Goal: Information Seeking & Learning: Learn about a topic

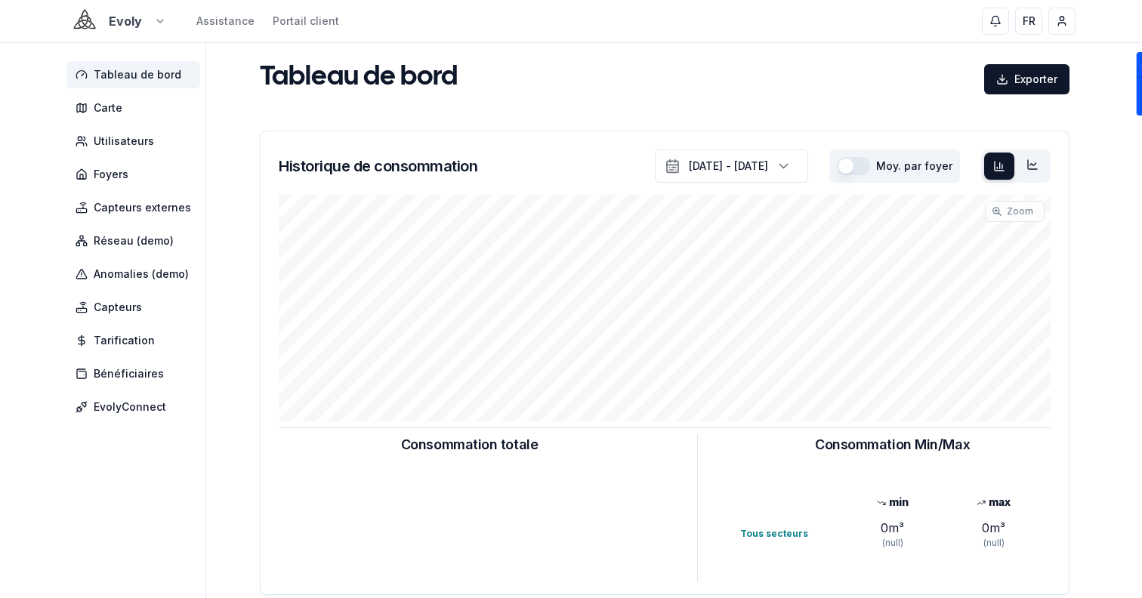
click at [81, 26] on html "Evoly Assistance Portail client FR Sami Tableau de bord Carte Utilisateurs Foye…" at bounding box center [571, 468] width 1142 height 936
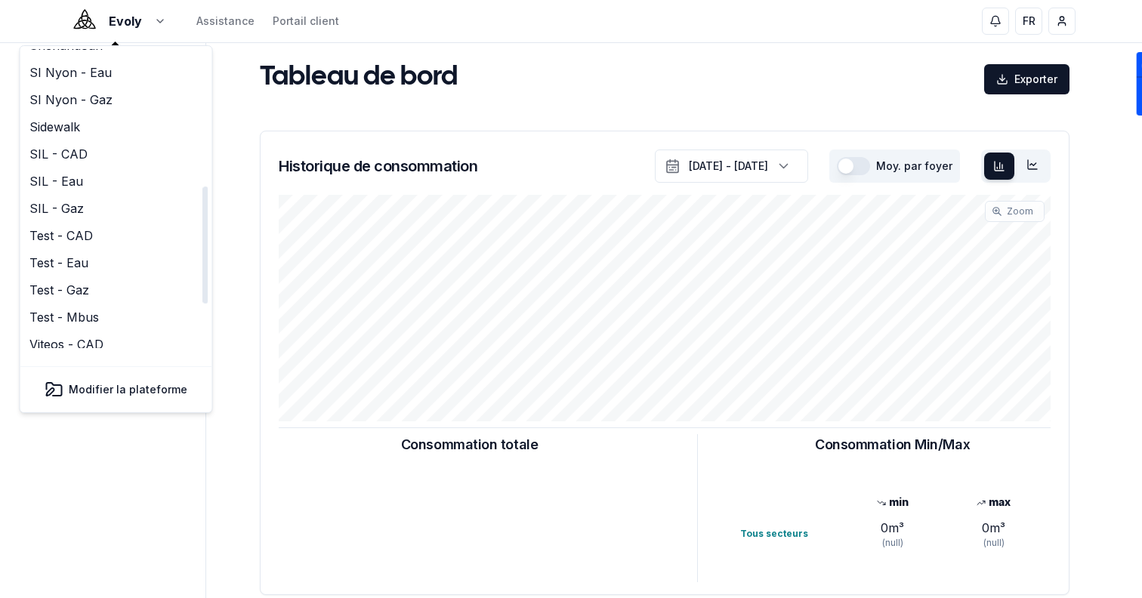
scroll to position [350, 0]
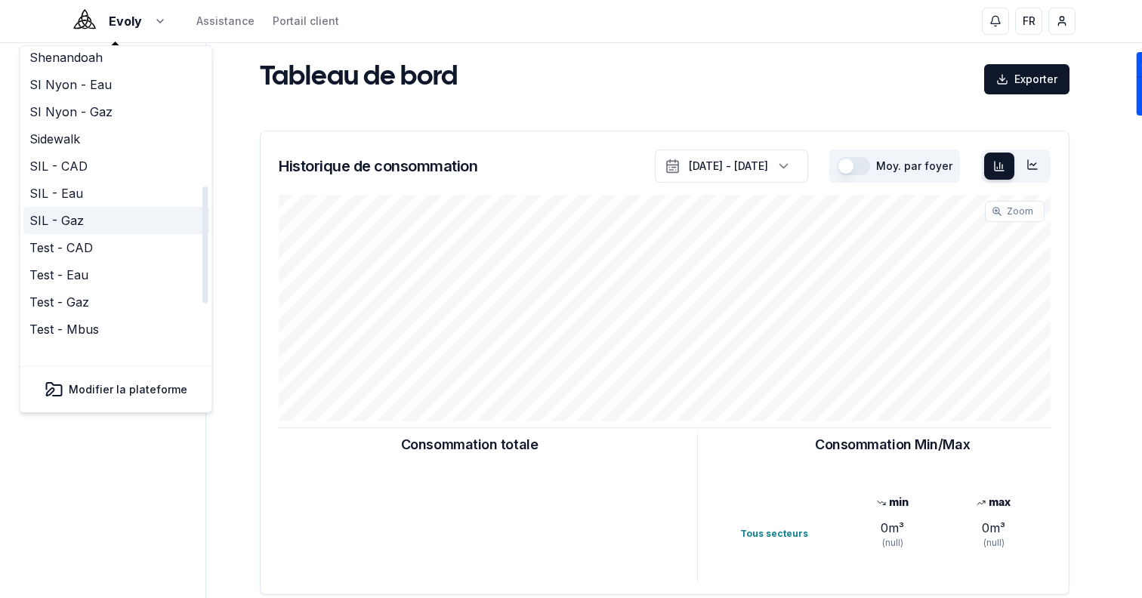
click at [100, 207] on link "SIL - Gaz" at bounding box center [116, 220] width 186 height 27
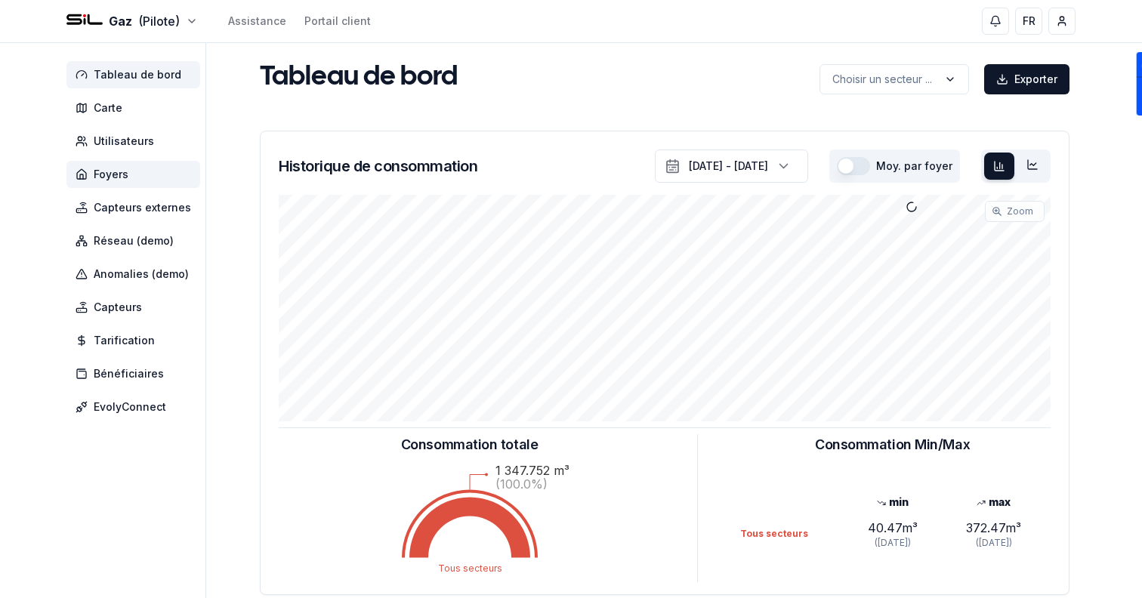
click at [111, 171] on span "Foyers" at bounding box center [111, 174] width 35 height 15
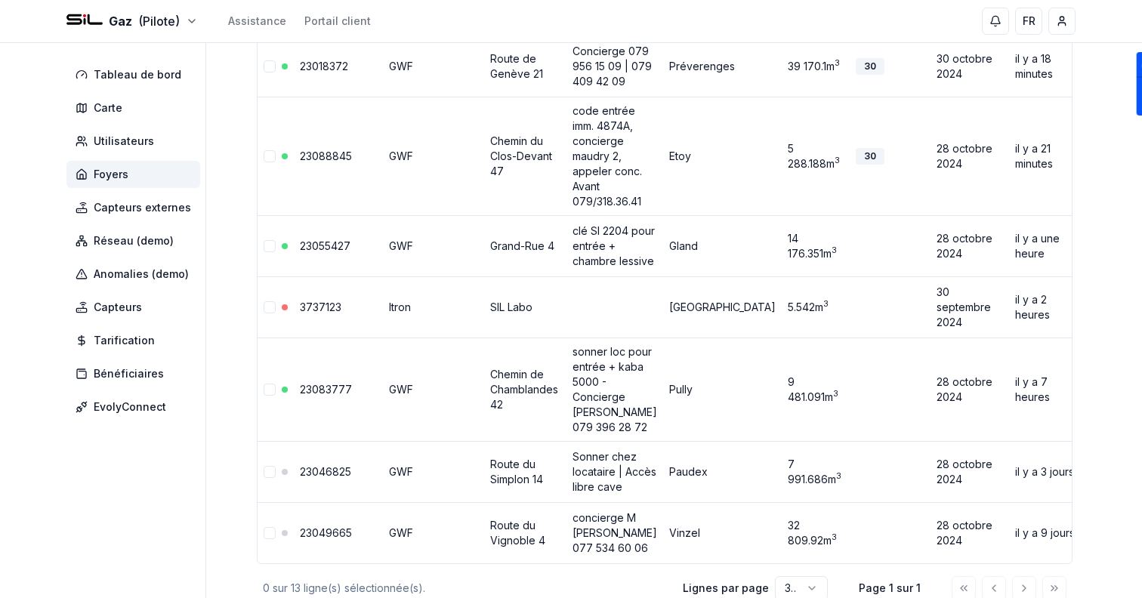
scroll to position [922, 0]
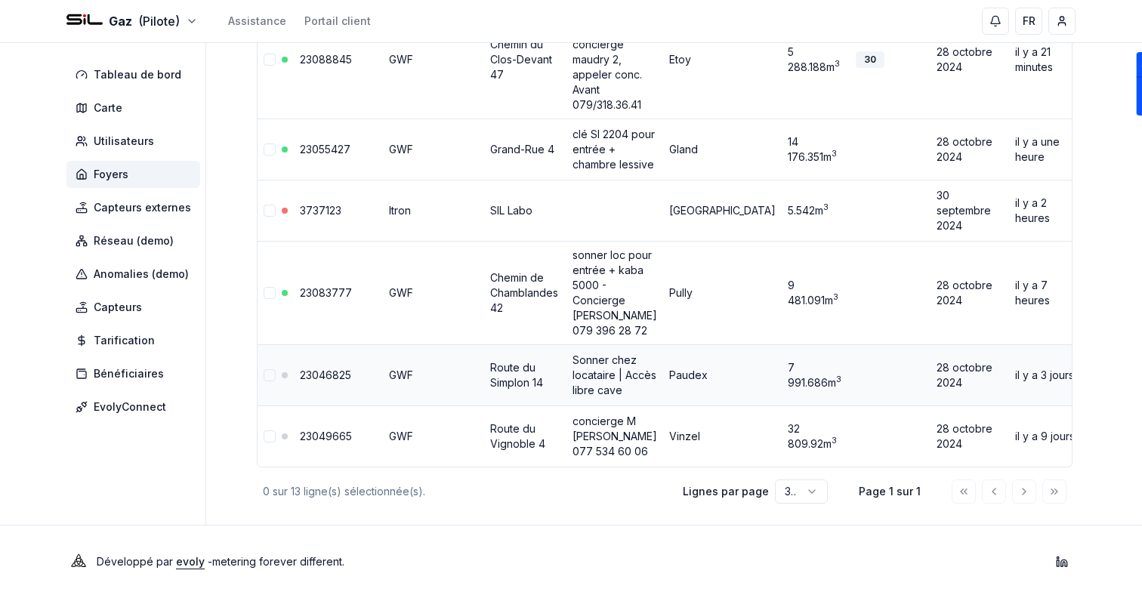
click at [332, 371] on link "23046825" at bounding box center [325, 375] width 51 height 13
click at [331, 437] on link "23049665" at bounding box center [326, 436] width 52 height 13
click at [1093, 433] on div "42B322" at bounding box center [1119, 436] width 53 height 17
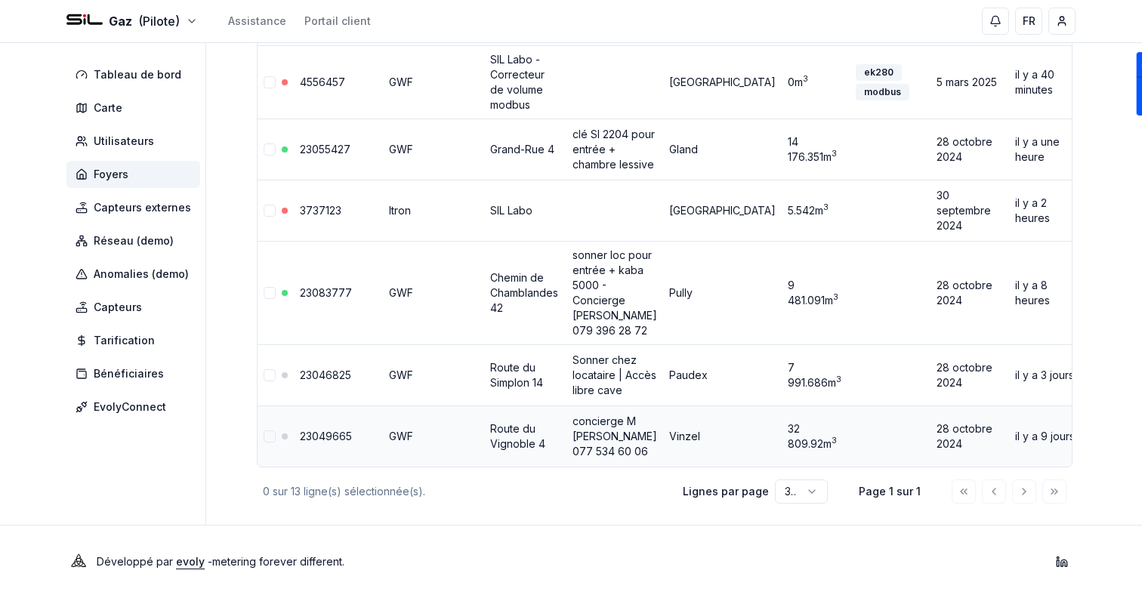
click at [131, 42] on header "Gaz (Pilote) Assistance Portail client FR Sami" at bounding box center [571, 21] width 1142 height 43
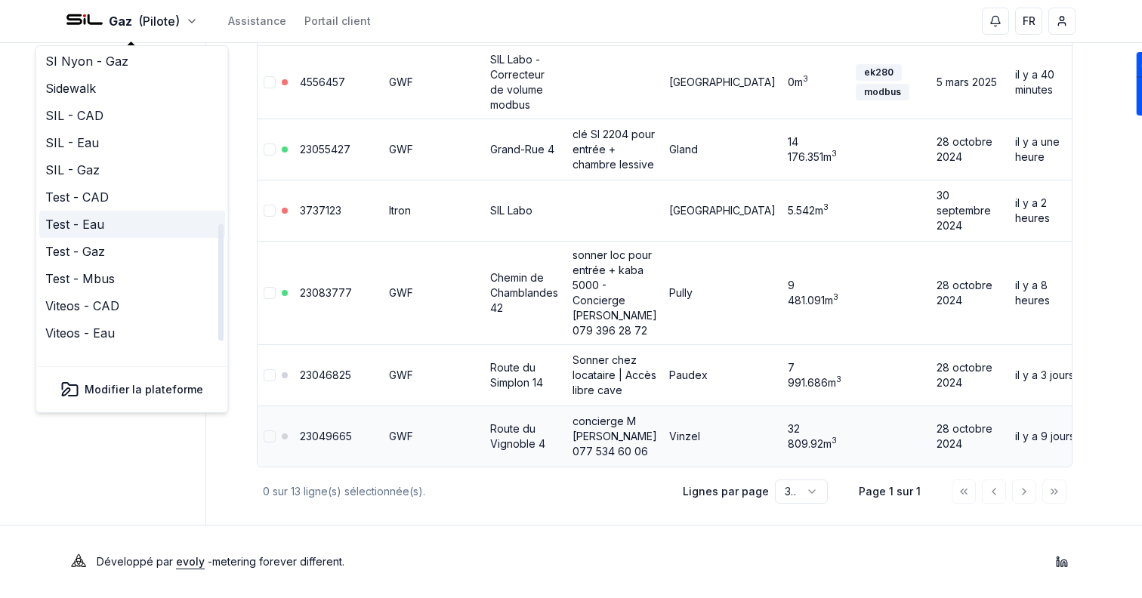
scroll to position [395, 0]
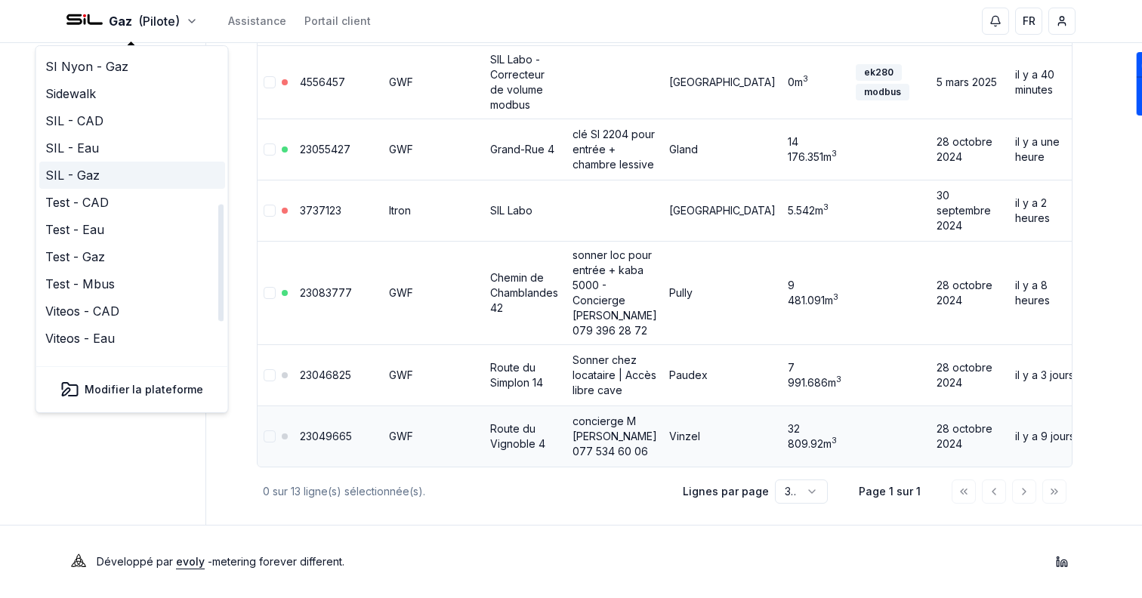
click at [118, 162] on link "SIL - Gaz" at bounding box center [132, 175] width 186 height 27
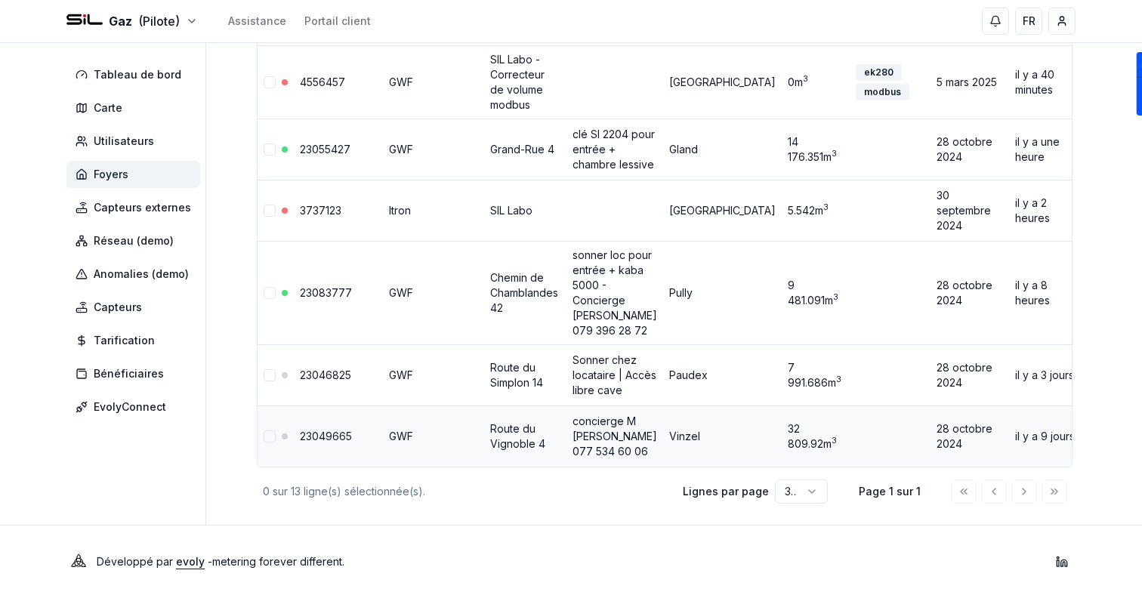
scroll to position [0, 0]
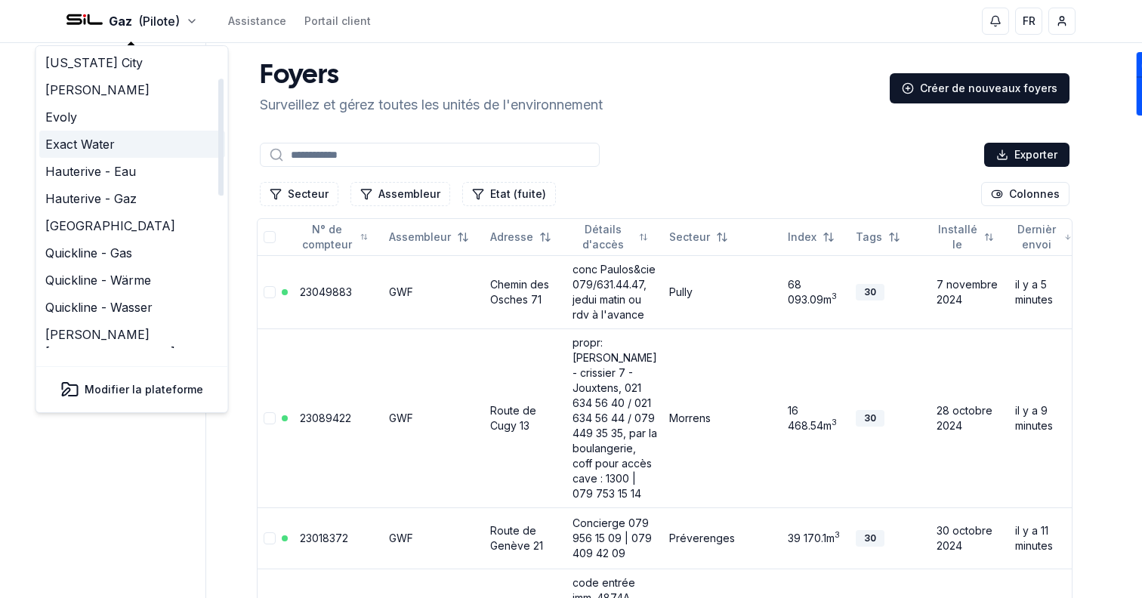
scroll to position [462, 0]
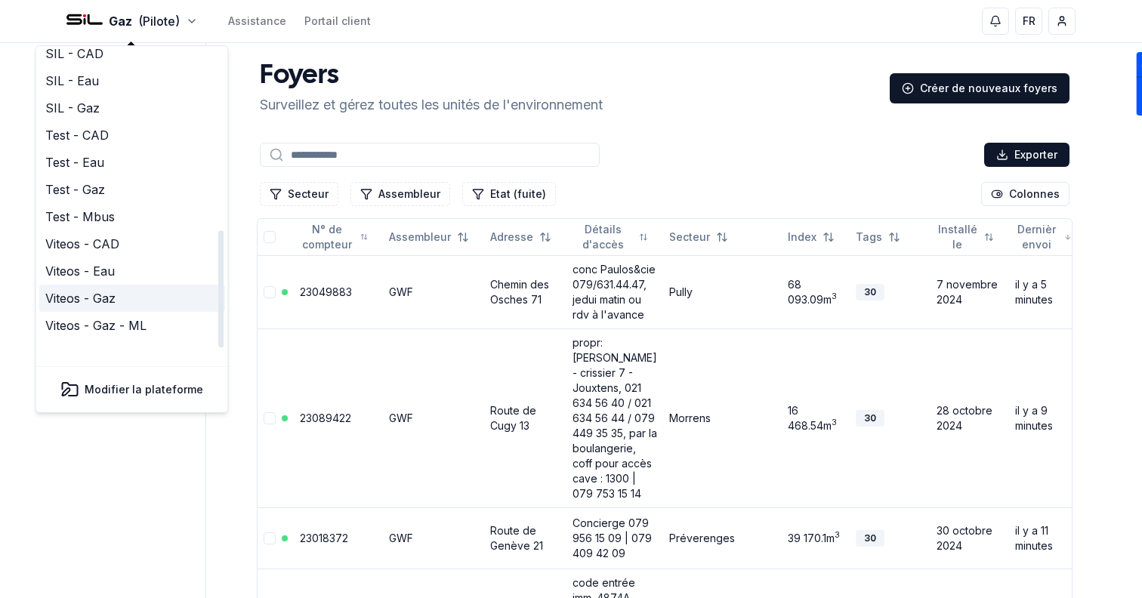
click at [116, 285] on link "Viteos - Gaz" at bounding box center [132, 298] width 186 height 27
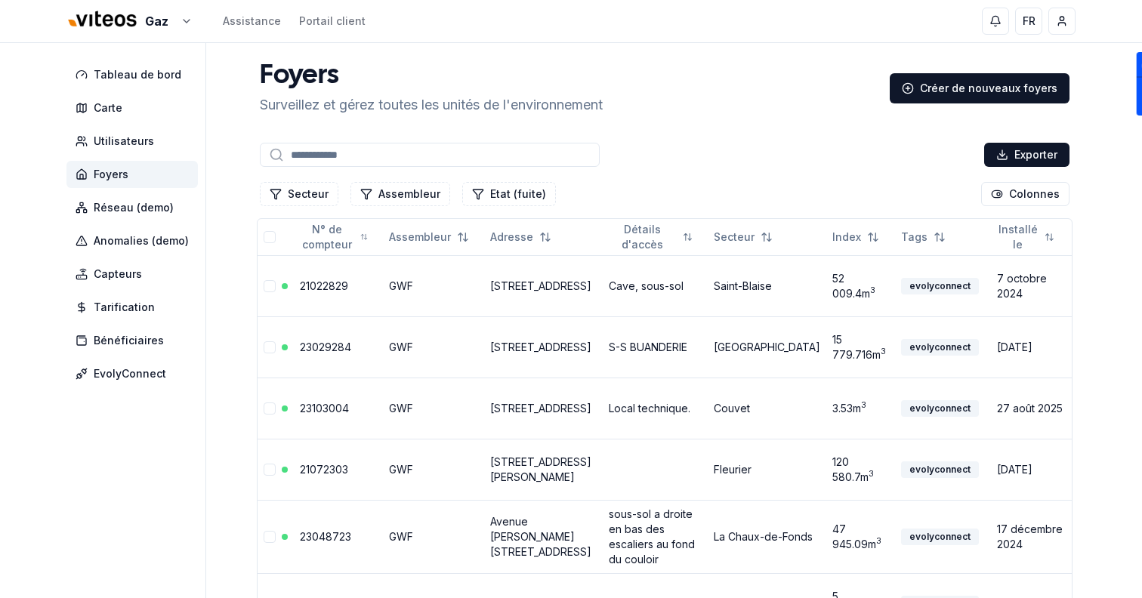
click at [364, 157] on input at bounding box center [430, 155] width 340 height 24
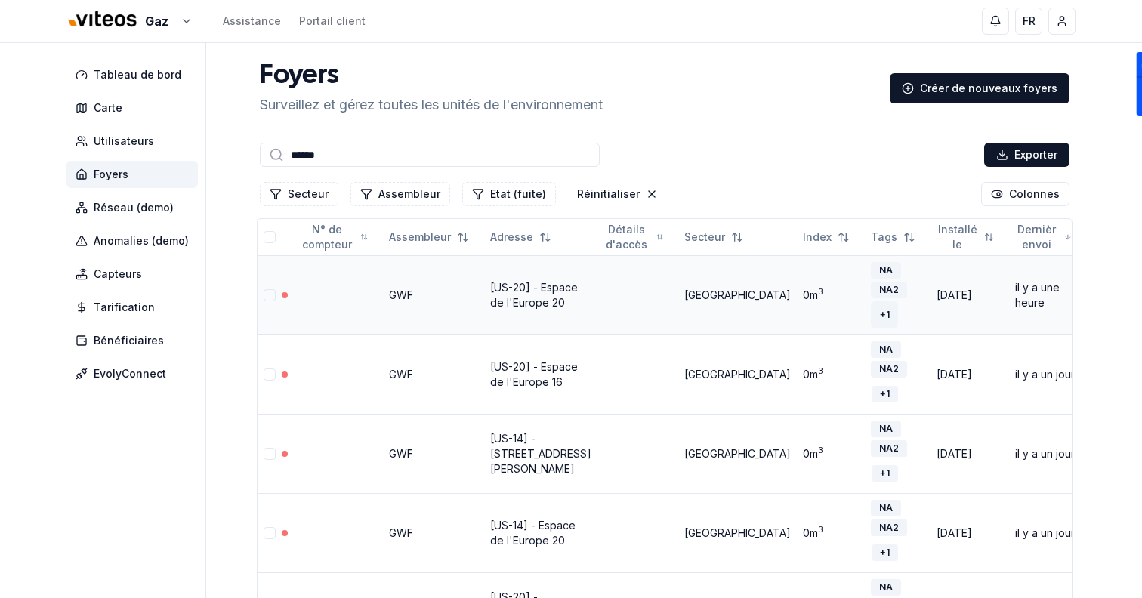
type input "******"
click at [872, 316] on div "+ 1" at bounding box center [885, 315] width 26 height 17
click at [512, 289] on link "[US-20] - Espace de l'Europe 20" at bounding box center [534, 295] width 88 height 28
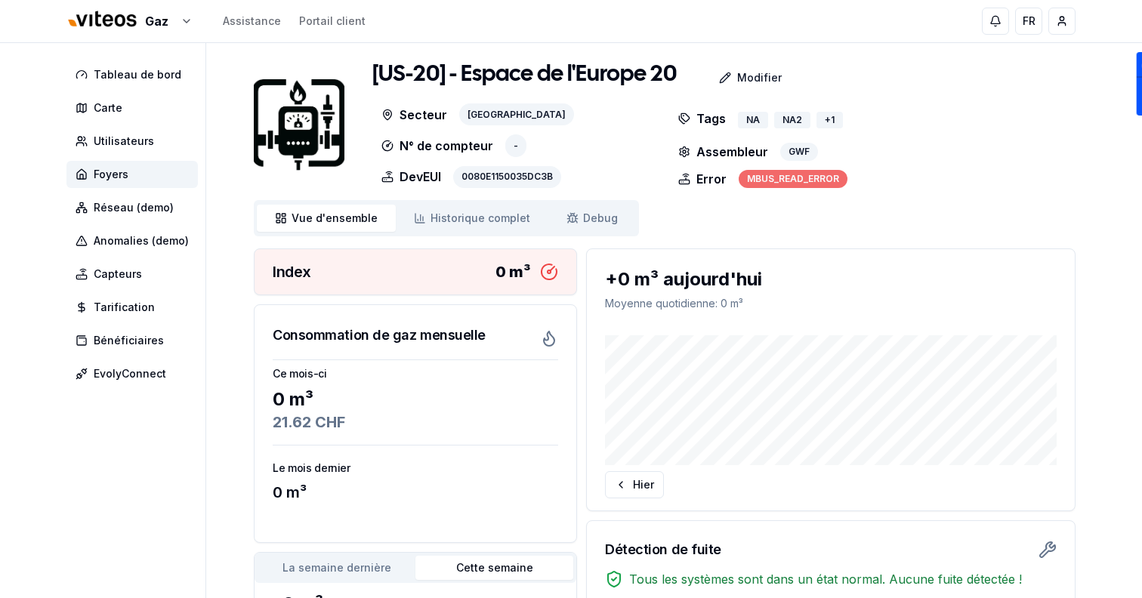
click at [799, 170] on div "MBUS_READ_ERROR" at bounding box center [793, 179] width 109 height 18
click at [789, 213] on div "[US-20] - Espace de l'Europe 20 Modifier Secteur Neuchâtel N° de compteur - Dev…" at bounding box center [665, 446] width 822 height 771
click at [602, 215] on span "Debug" at bounding box center [600, 218] width 35 height 15
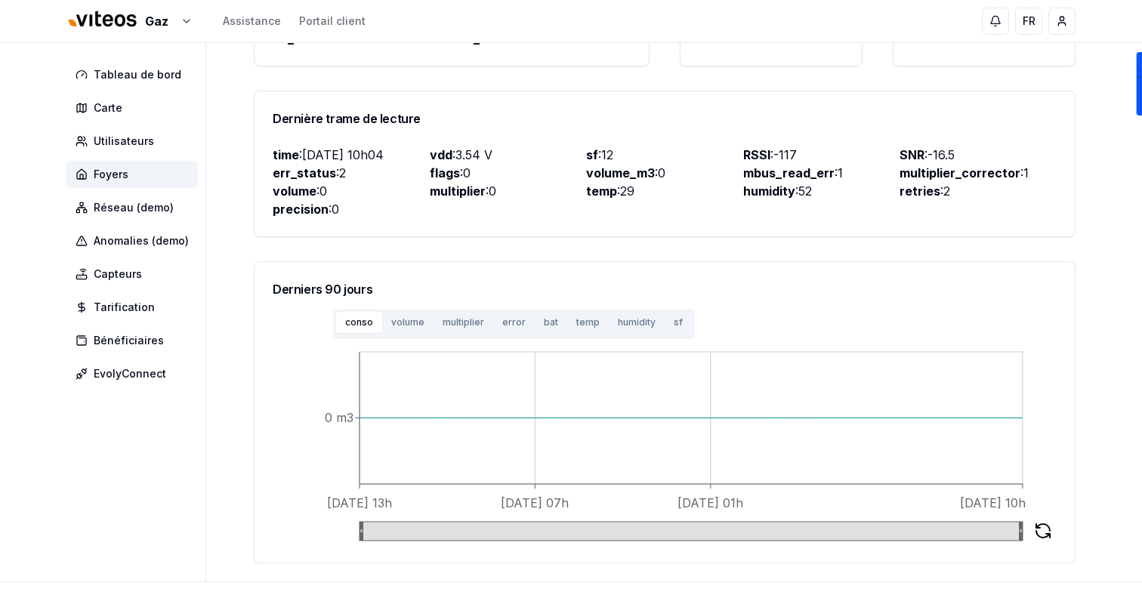
scroll to position [533, 0]
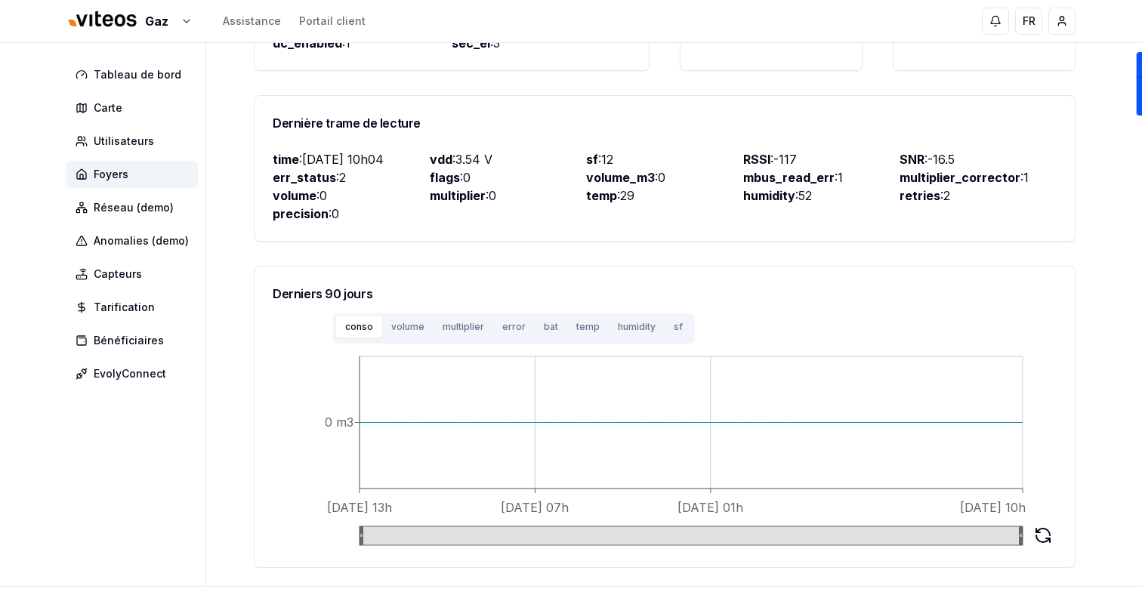
click at [672, 324] on button "sf" at bounding box center [678, 327] width 27 height 21
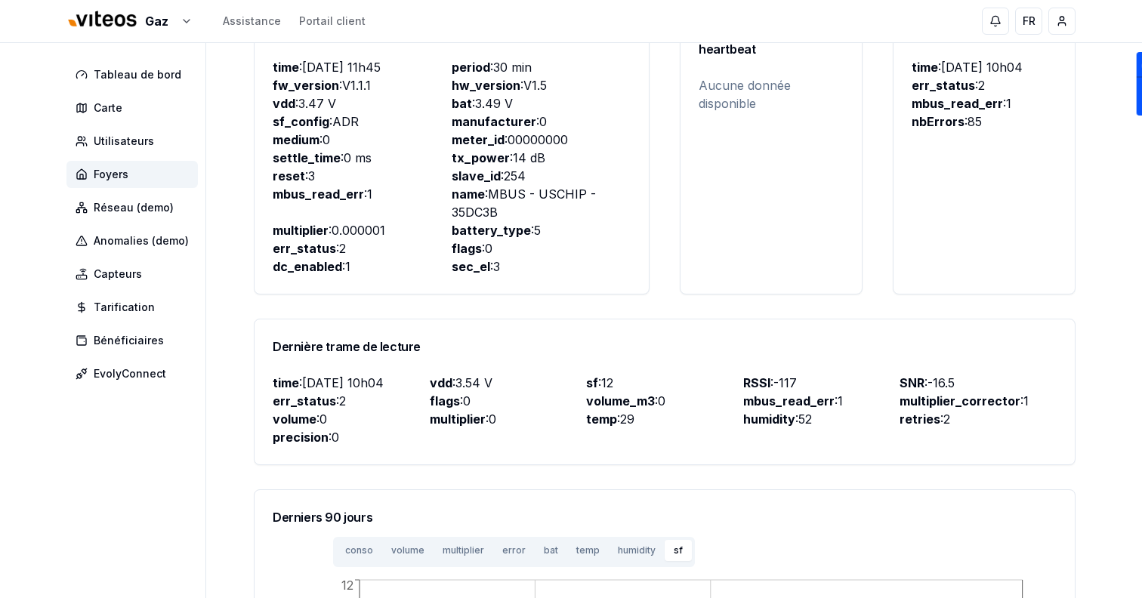
scroll to position [493, 0]
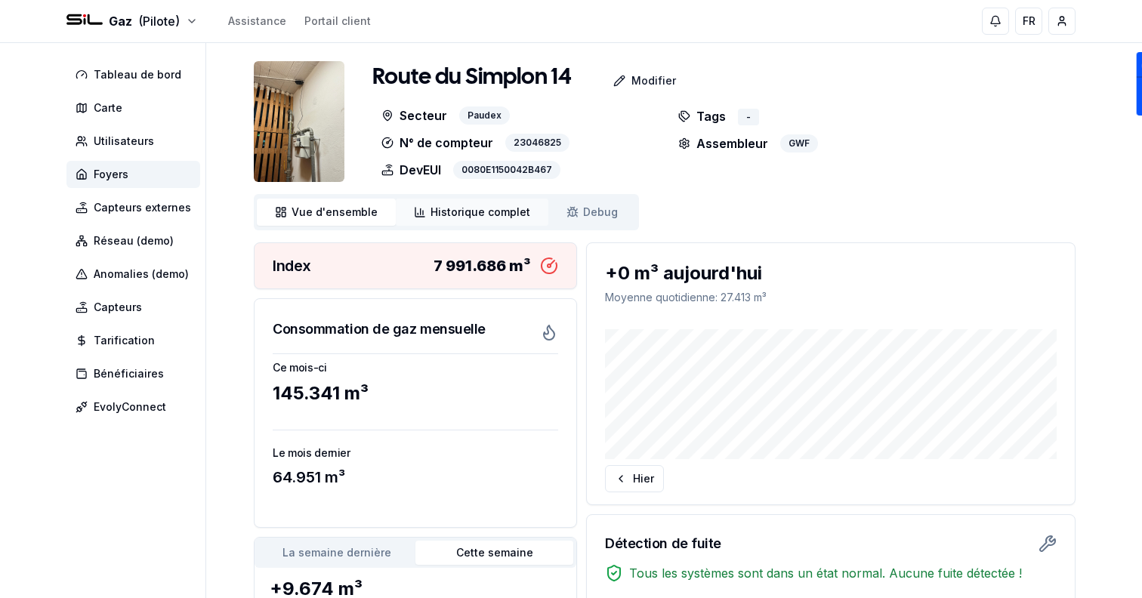
click at [481, 219] on span "Historique complet" at bounding box center [481, 212] width 100 height 15
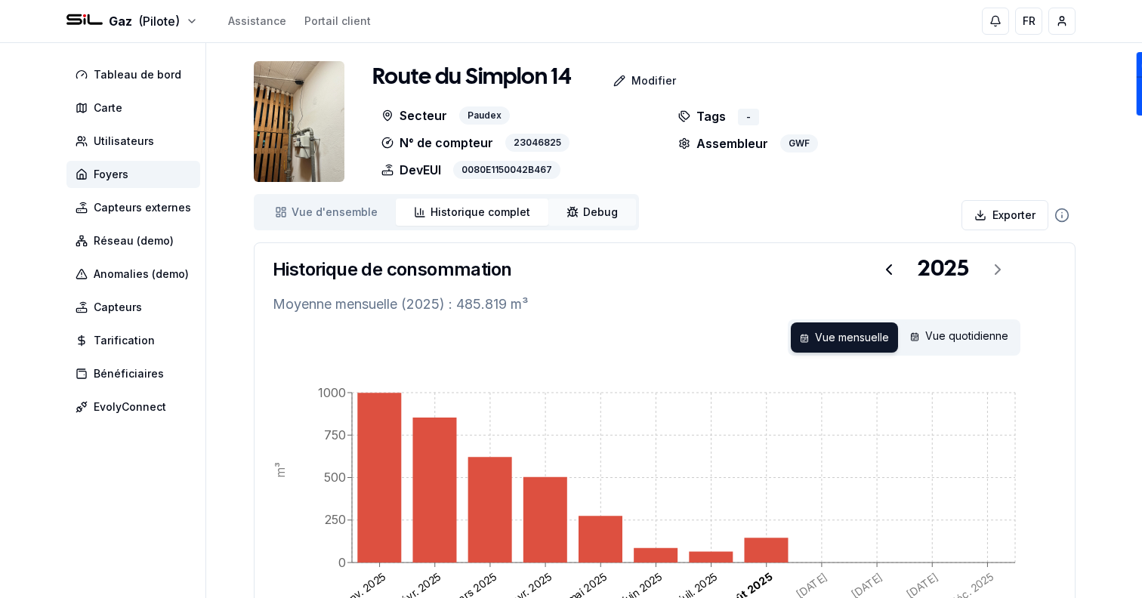
click at [591, 209] on span "Debug" at bounding box center [600, 212] width 35 height 15
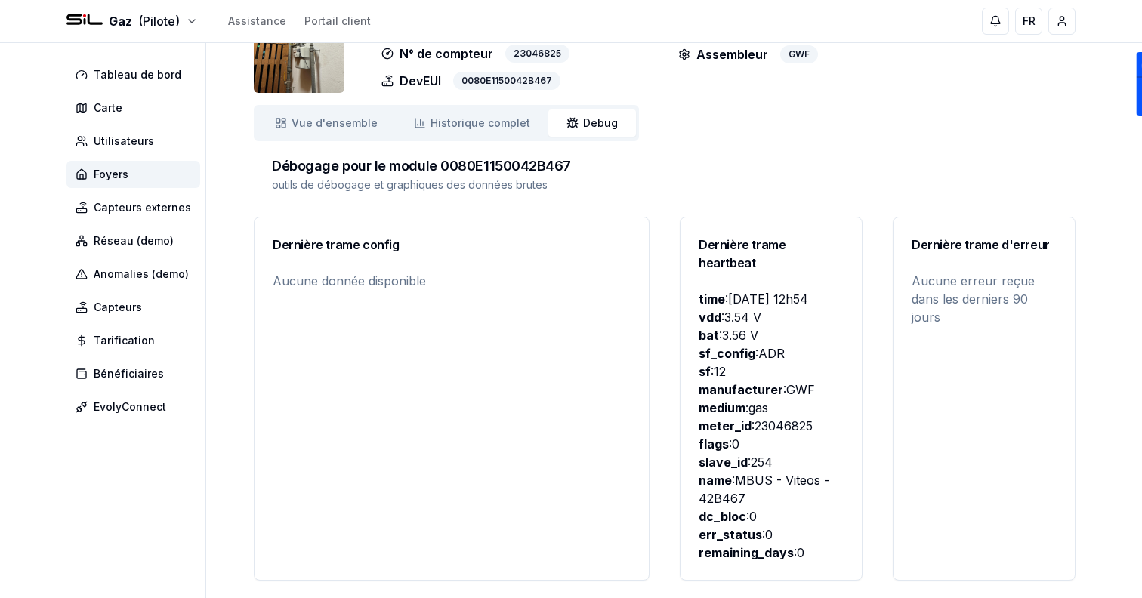
scroll to position [624, 0]
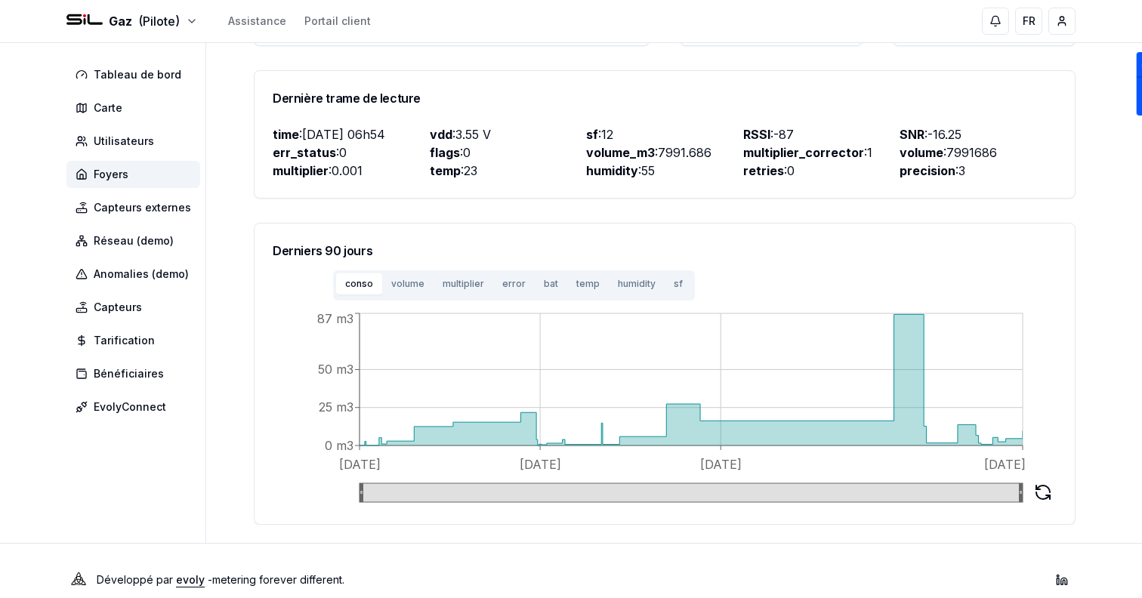
click at [686, 274] on div "conso volume multiplier error bat temp humidity sf" at bounding box center [650, 285] width 754 height 30
click at [669, 274] on button "sf" at bounding box center [678, 284] width 27 height 21
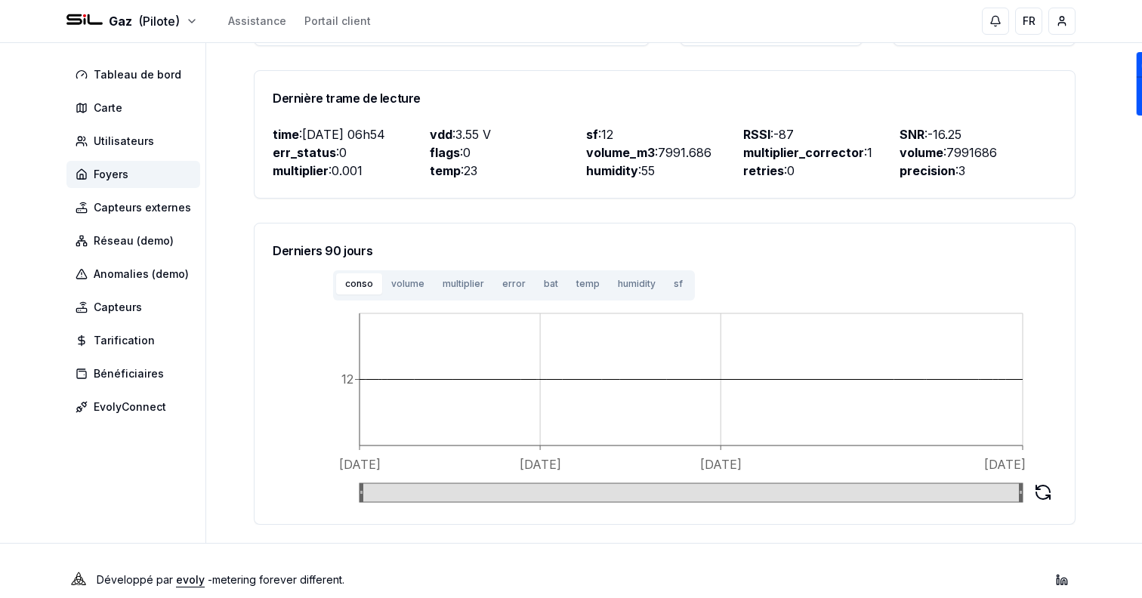
click at [373, 274] on button "conso" at bounding box center [359, 284] width 46 height 21
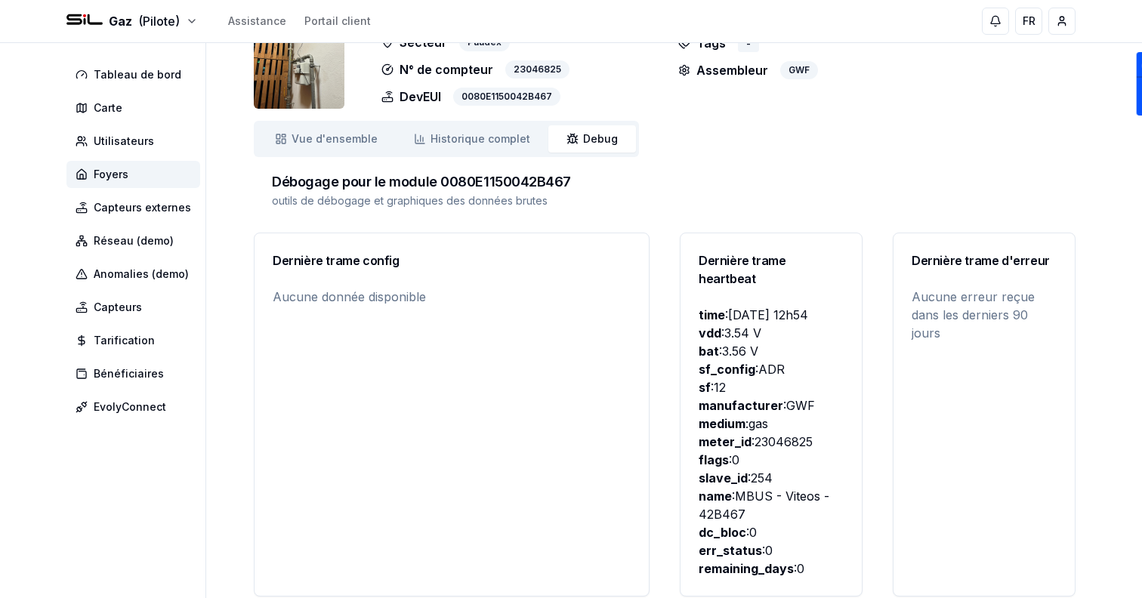
scroll to position [0, 0]
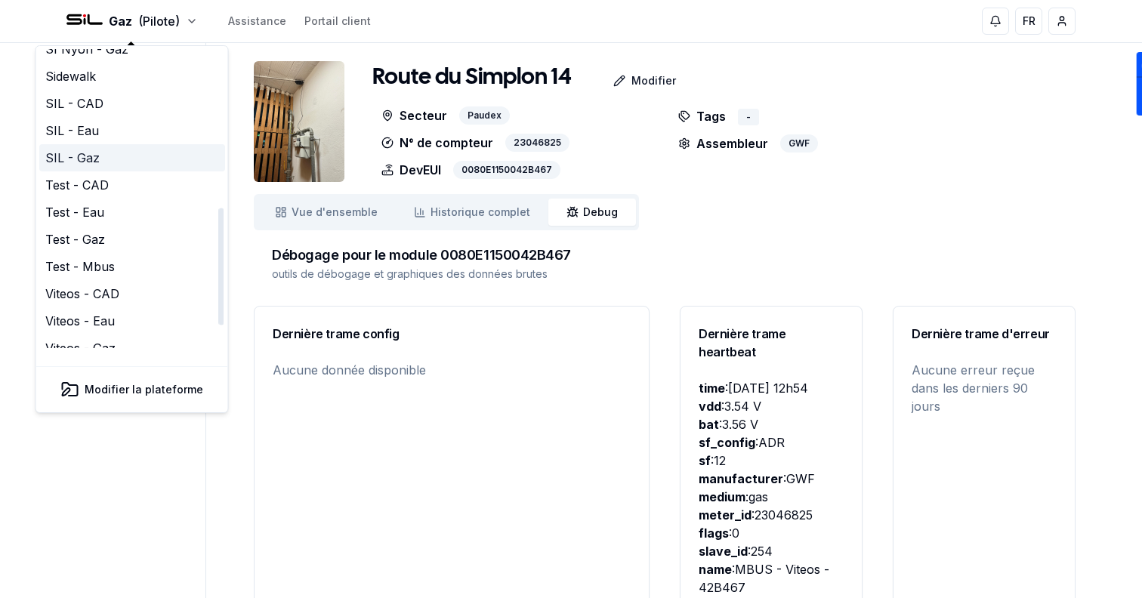
scroll to position [462, 0]
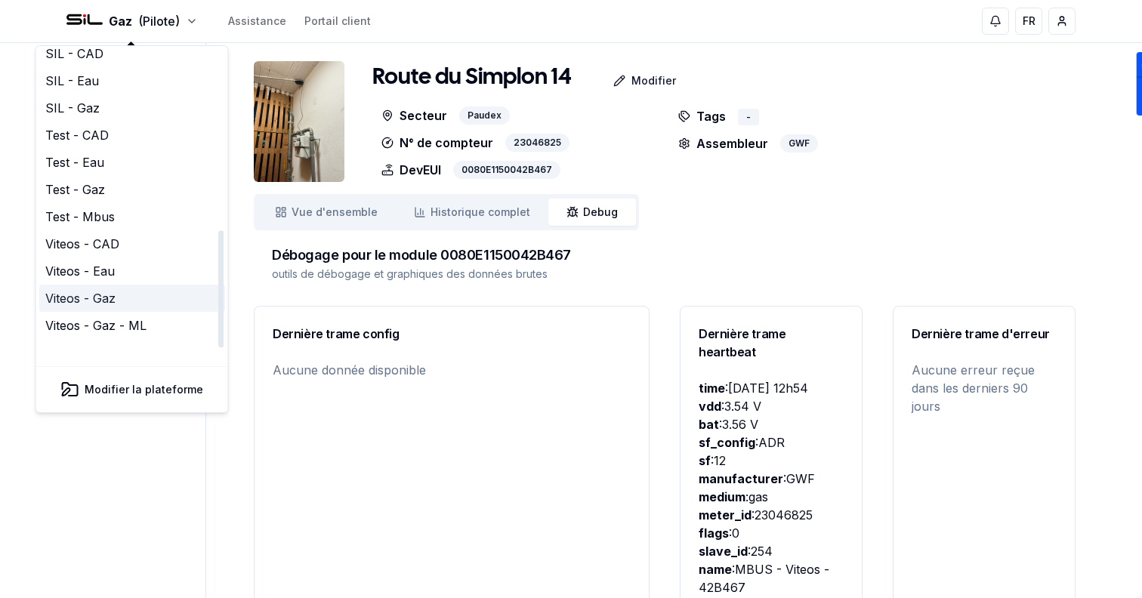
click at [97, 285] on link "Viteos - Gaz" at bounding box center [132, 298] width 186 height 27
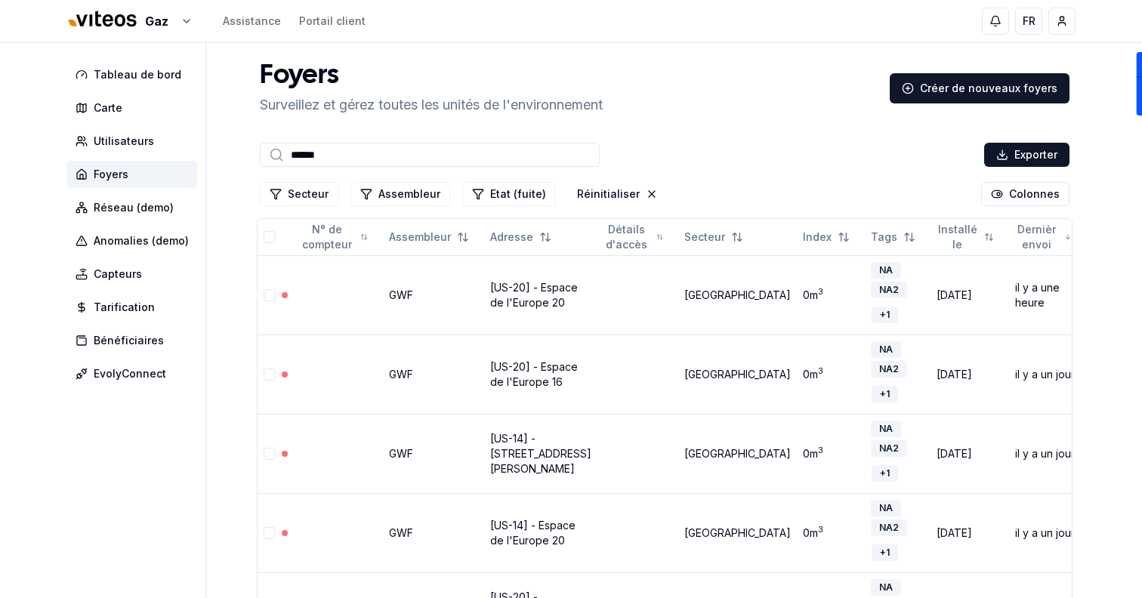
click at [355, 152] on input "******" at bounding box center [430, 155] width 340 height 24
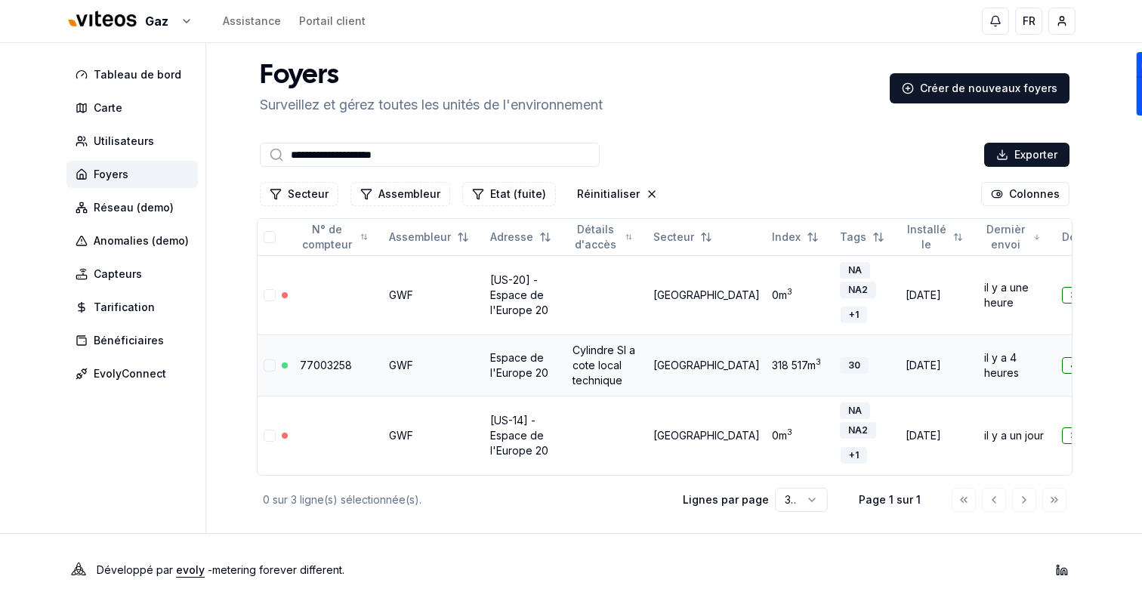
type input "**********"
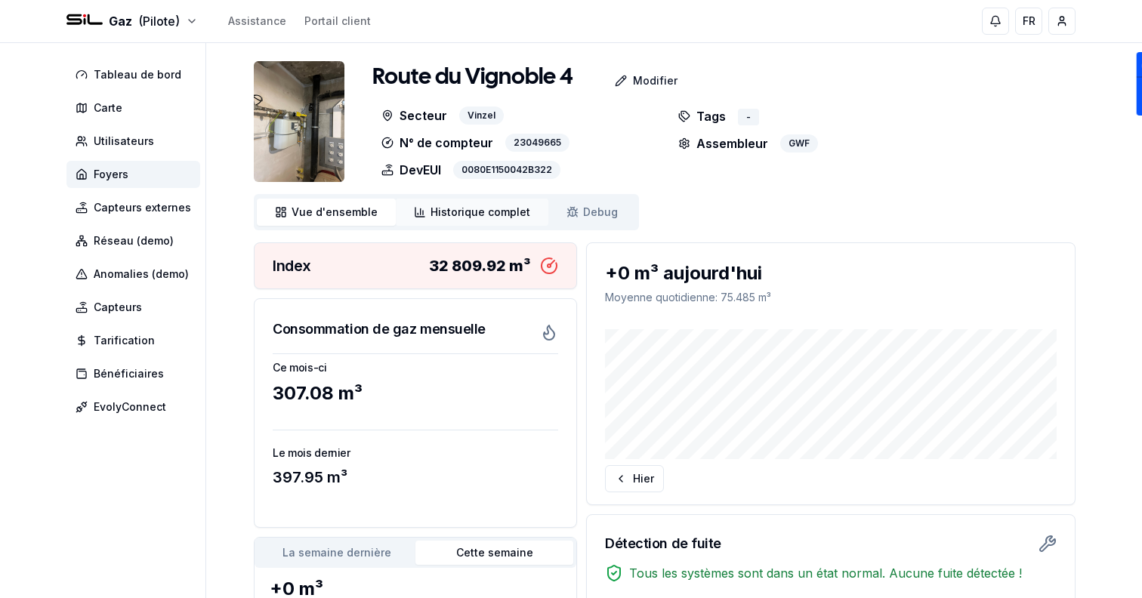
click at [477, 207] on span "Historique complet" at bounding box center [481, 212] width 100 height 15
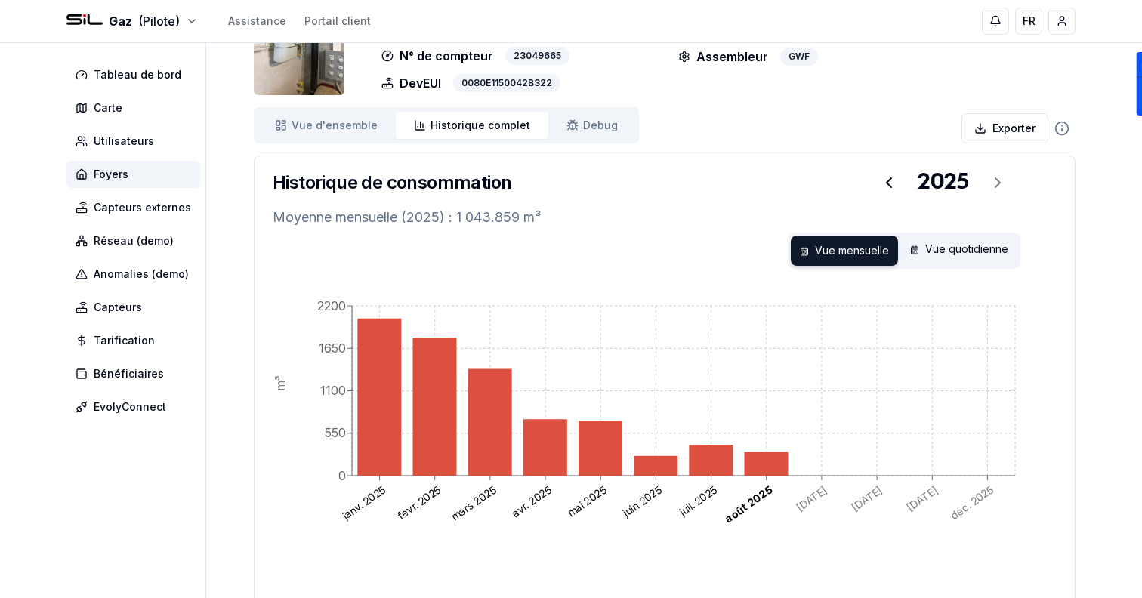
scroll to position [80, 0]
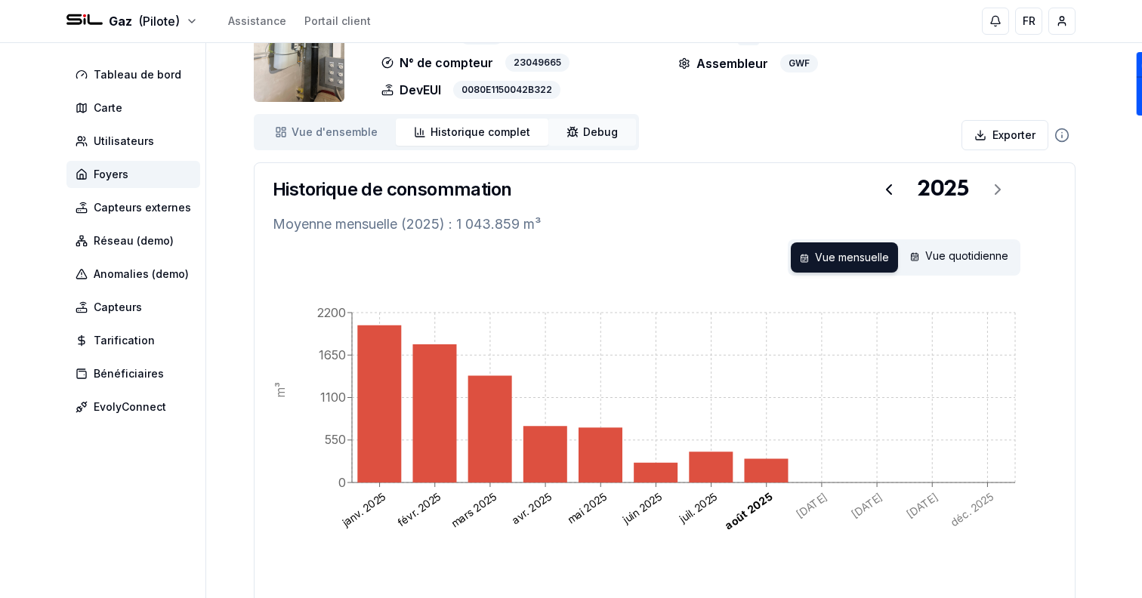
click at [595, 126] on span "Debug" at bounding box center [600, 132] width 35 height 15
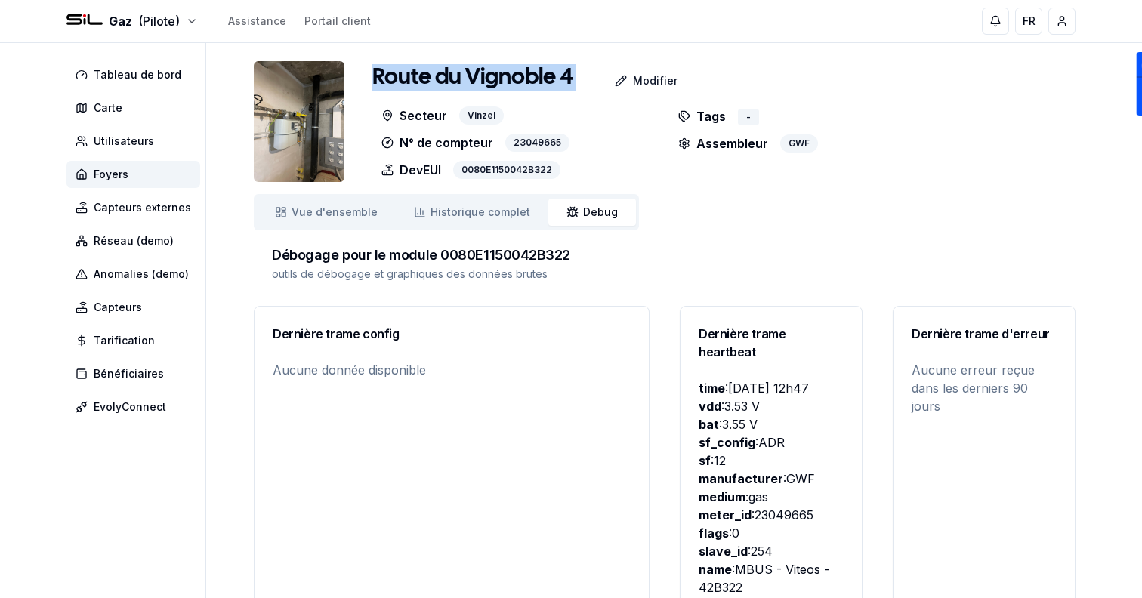
drag, startPoint x: 373, startPoint y: 82, endPoint x: 620, endPoint y: 83, distance: 246.3
click at [620, 83] on div "Route du Vignoble 4 Modifier" at bounding box center [664, 80] width 585 height 33
copy div "Route du Vignoble 4"
click at [150, 175] on span "Foyers" at bounding box center [133, 174] width 134 height 27
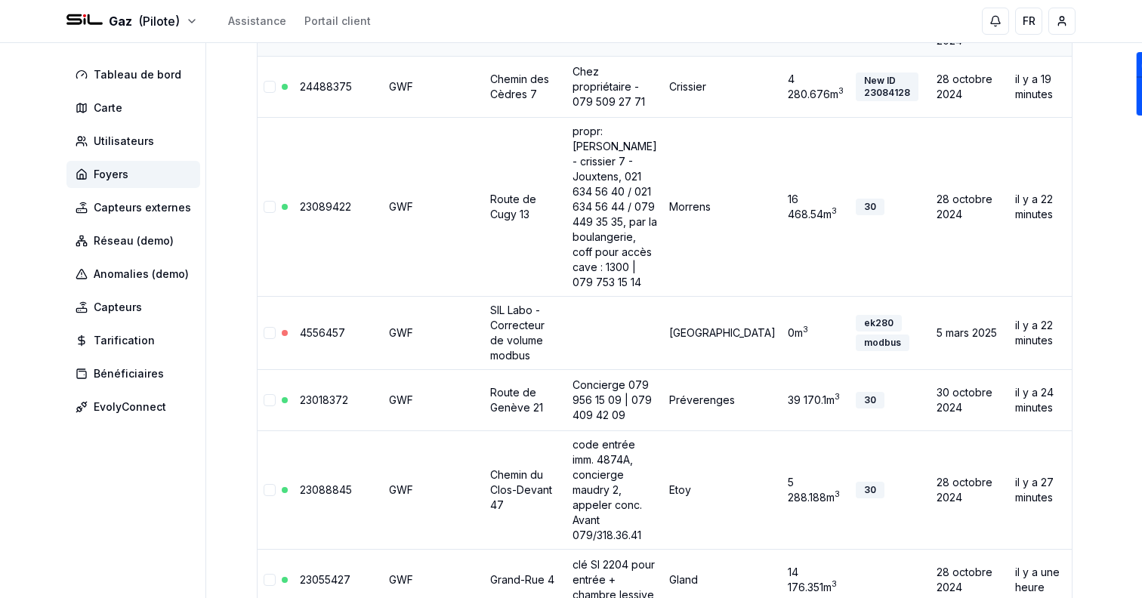
scroll to position [922, 0]
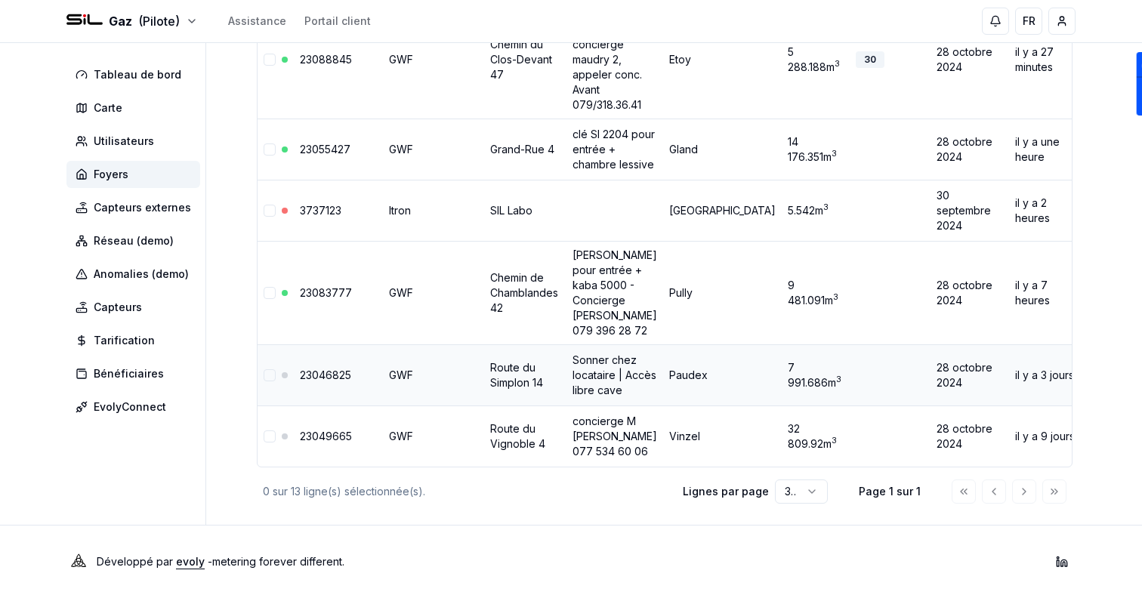
click at [1093, 369] on div "42B467" at bounding box center [1119, 375] width 53 height 17
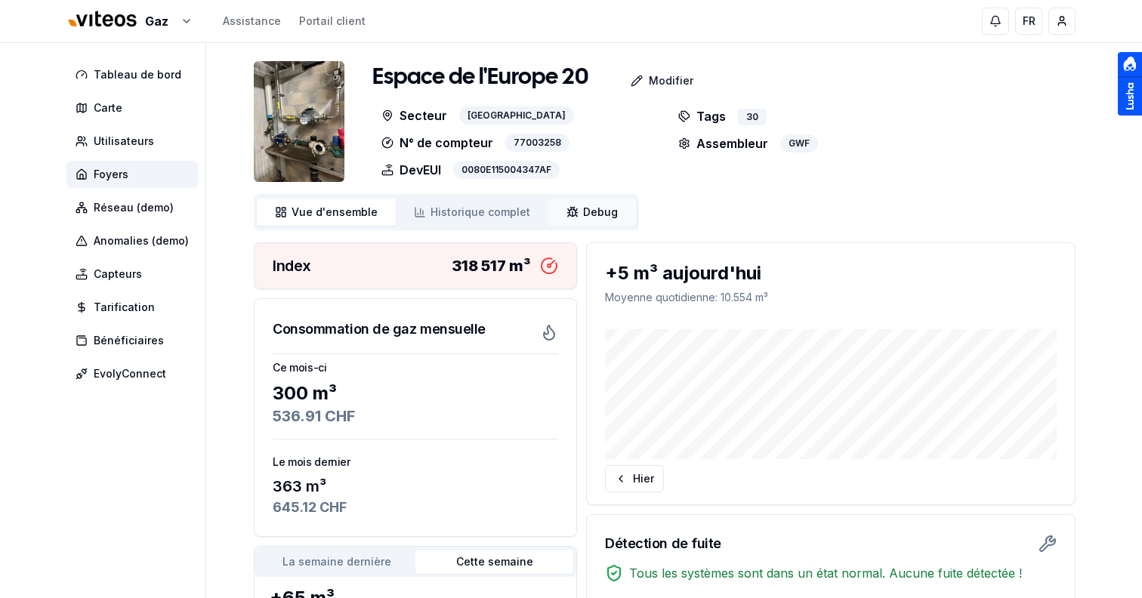
click at [588, 215] on span "Debug" at bounding box center [600, 212] width 35 height 15
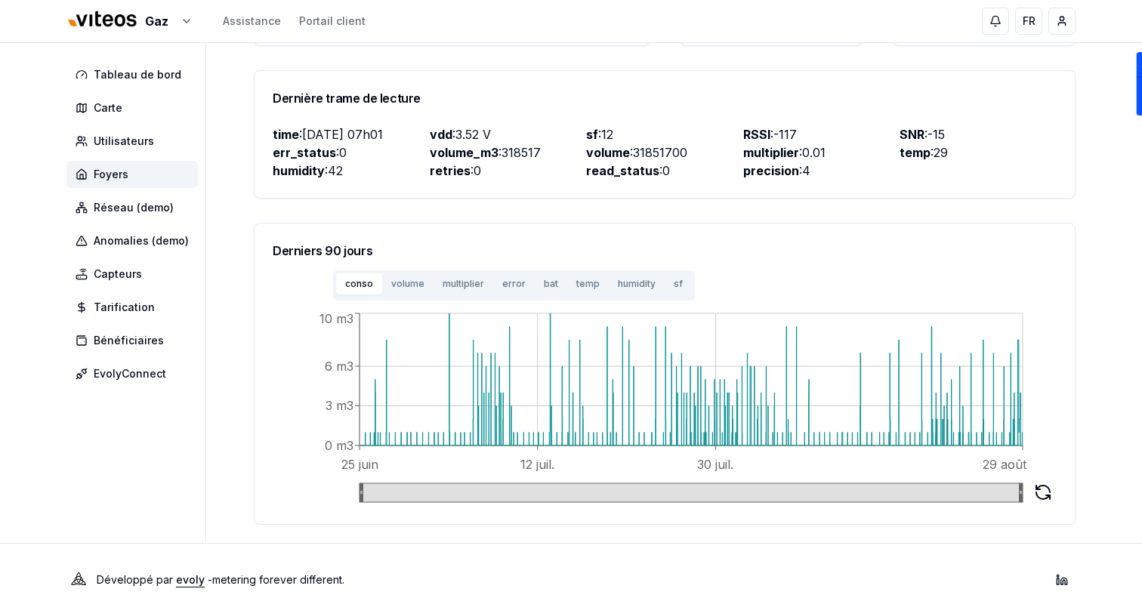
scroll to position [531, 0]
